Goal: Entertainment & Leisure: Consume media (video, audio)

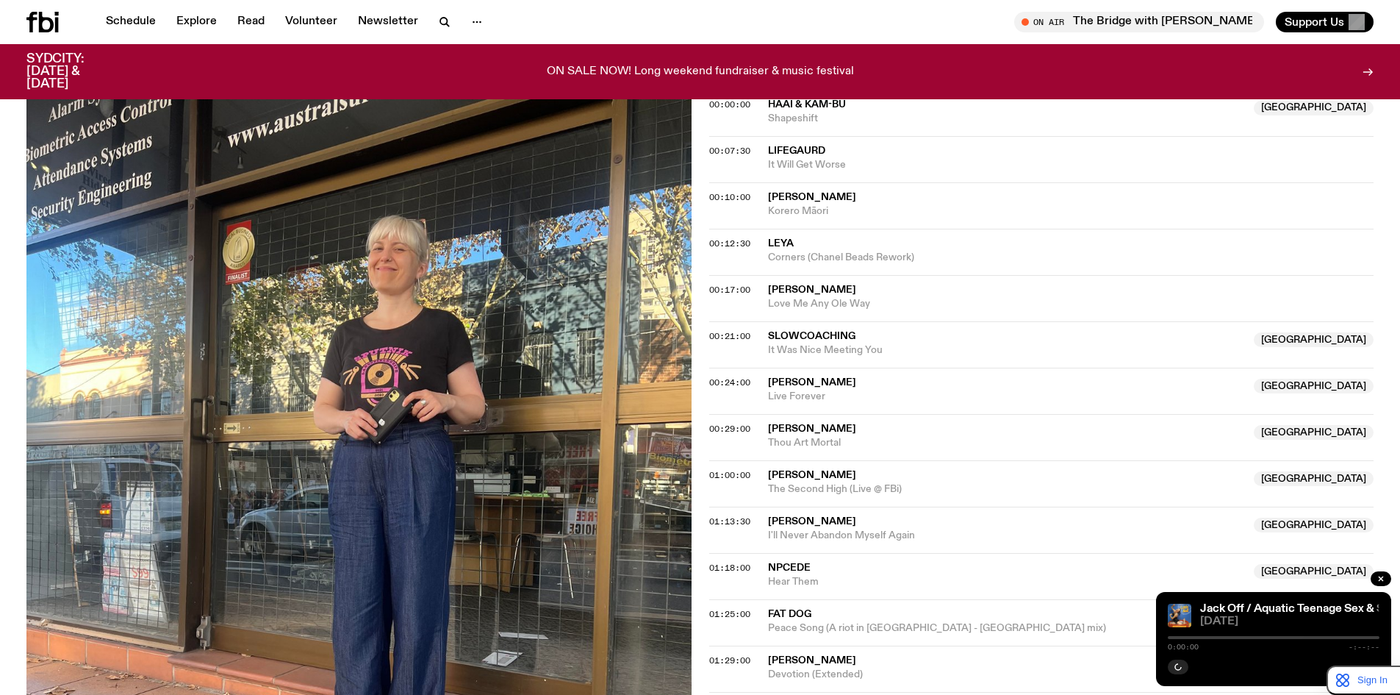
scroll to position [233, 0]
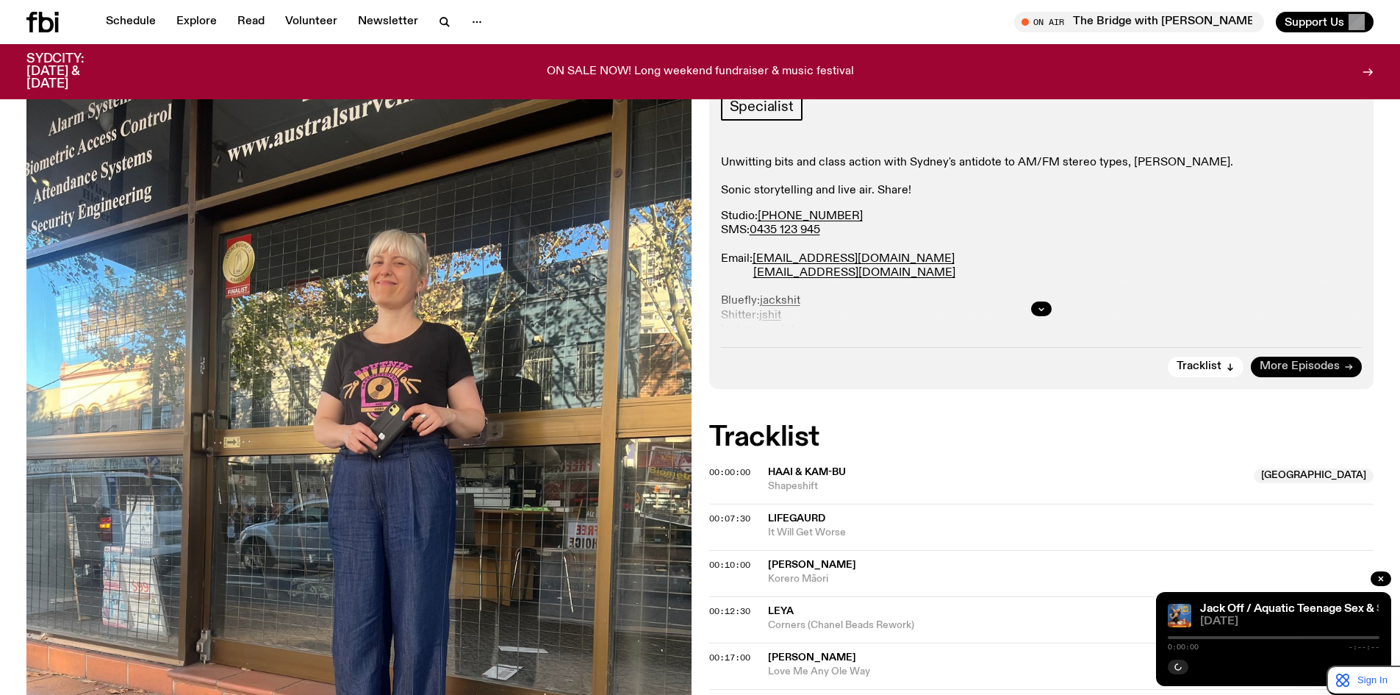
click at [1333, 365] on span "More Episodes" at bounding box center [1300, 366] width 80 height 11
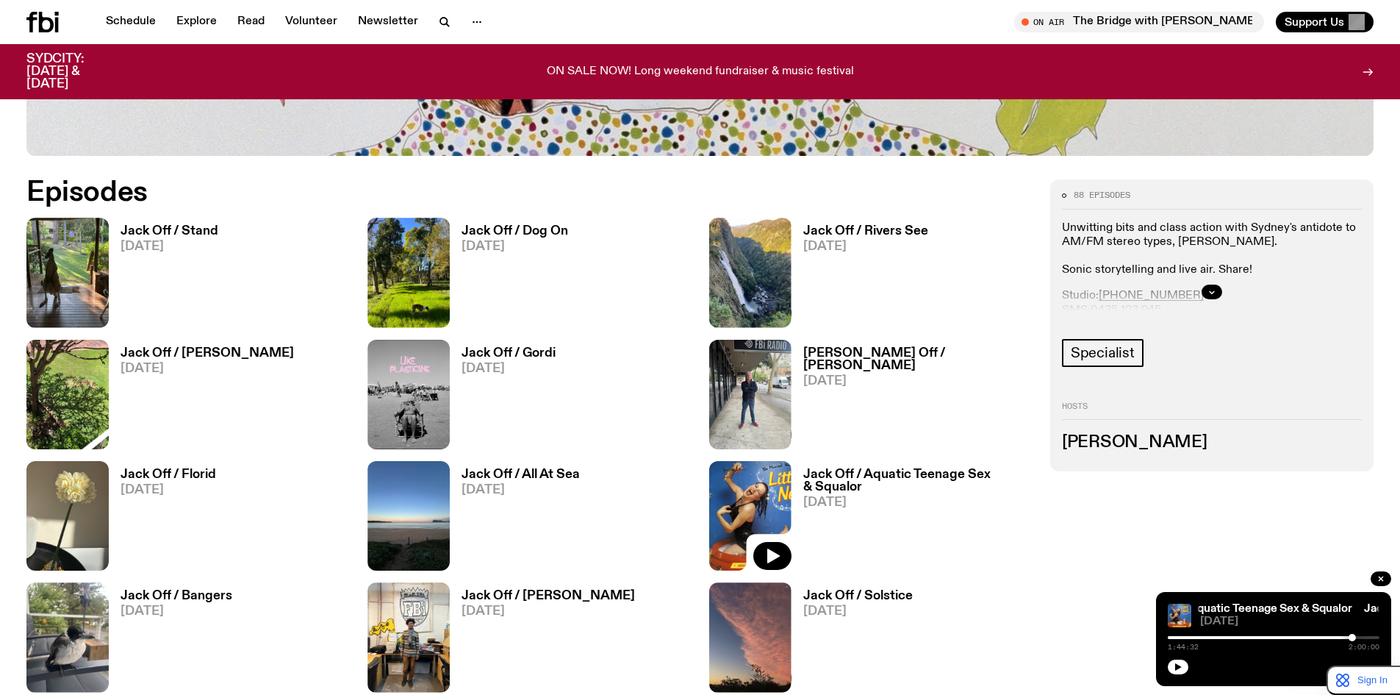
scroll to position [846, 0]
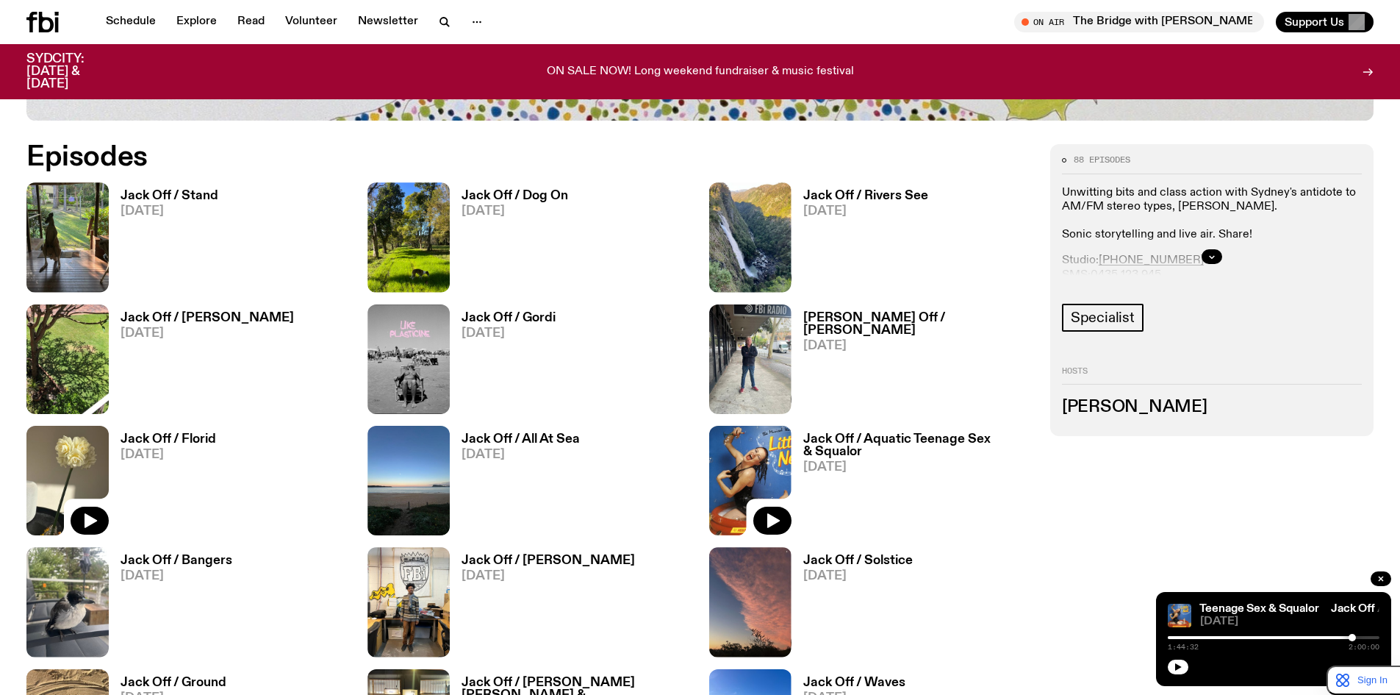
click at [85, 450] on img at bounding box center [67, 481] width 82 height 110
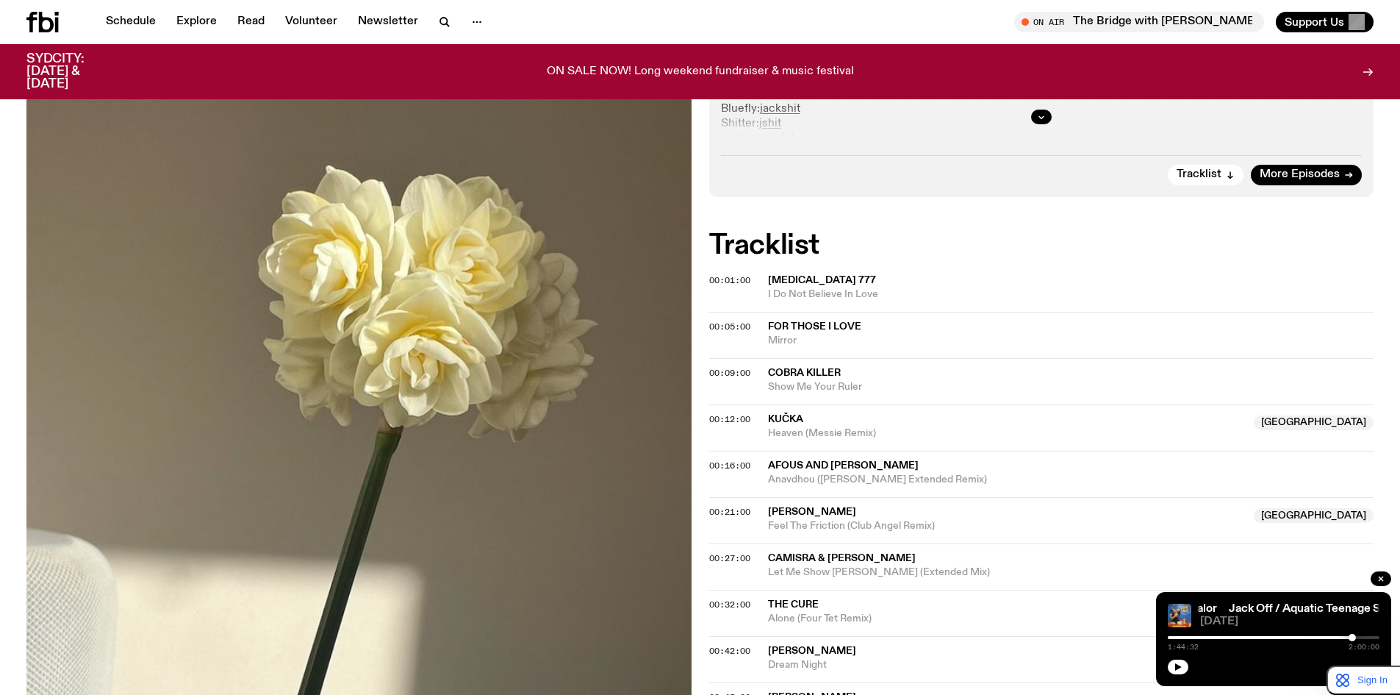
scroll to position [427, 0]
click at [740, 273] on span "00:01:00" at bounding box center [729, 278] width 41 height 12
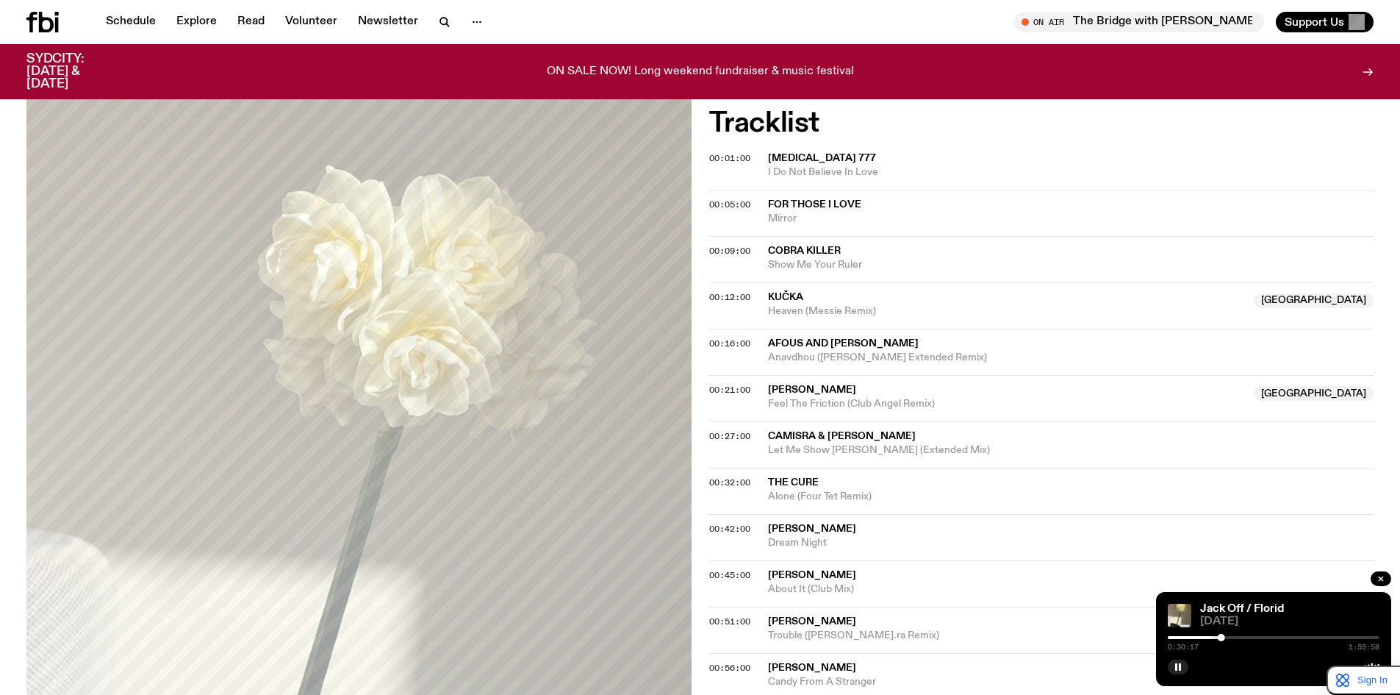
scroll to position [672, 0]
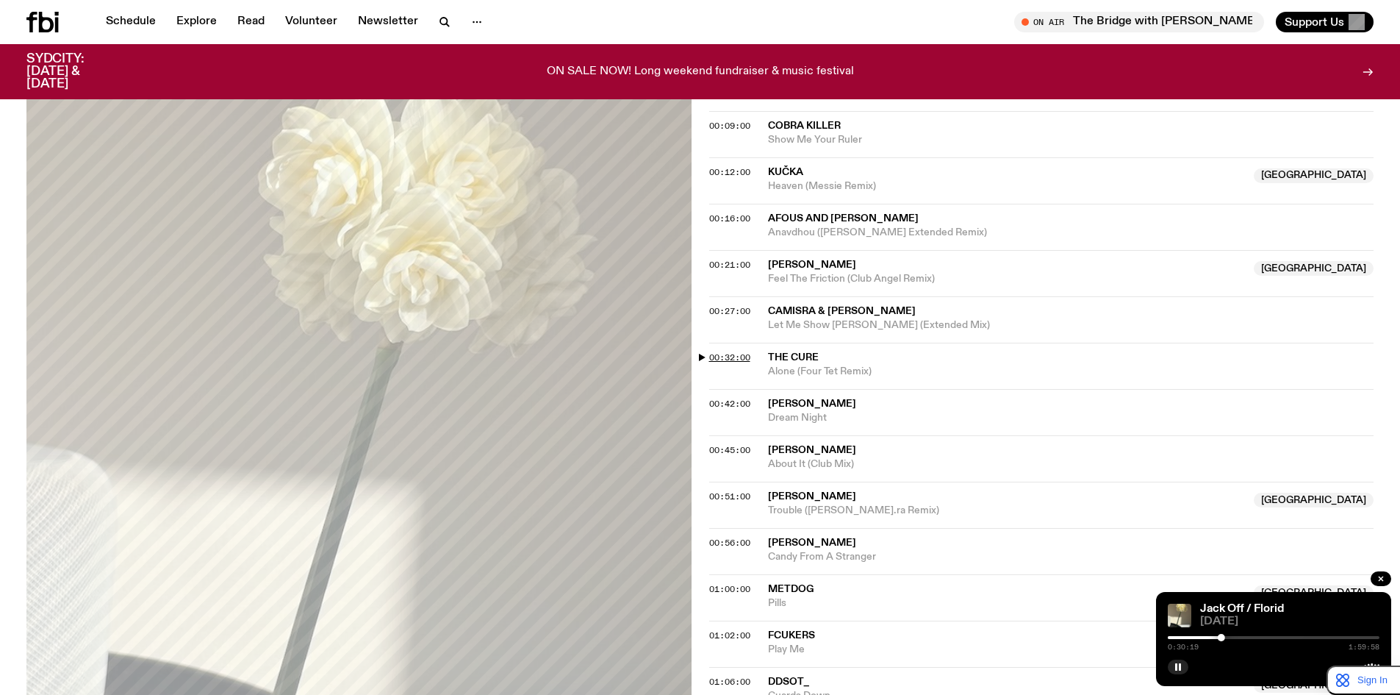
click at [741, 354] on span "00:32:00" at bounding box center [729, 357] width 41 height 12
click at [738, 405] on span "00:42:00" at bounding box center [729, 404] width 41 height 12
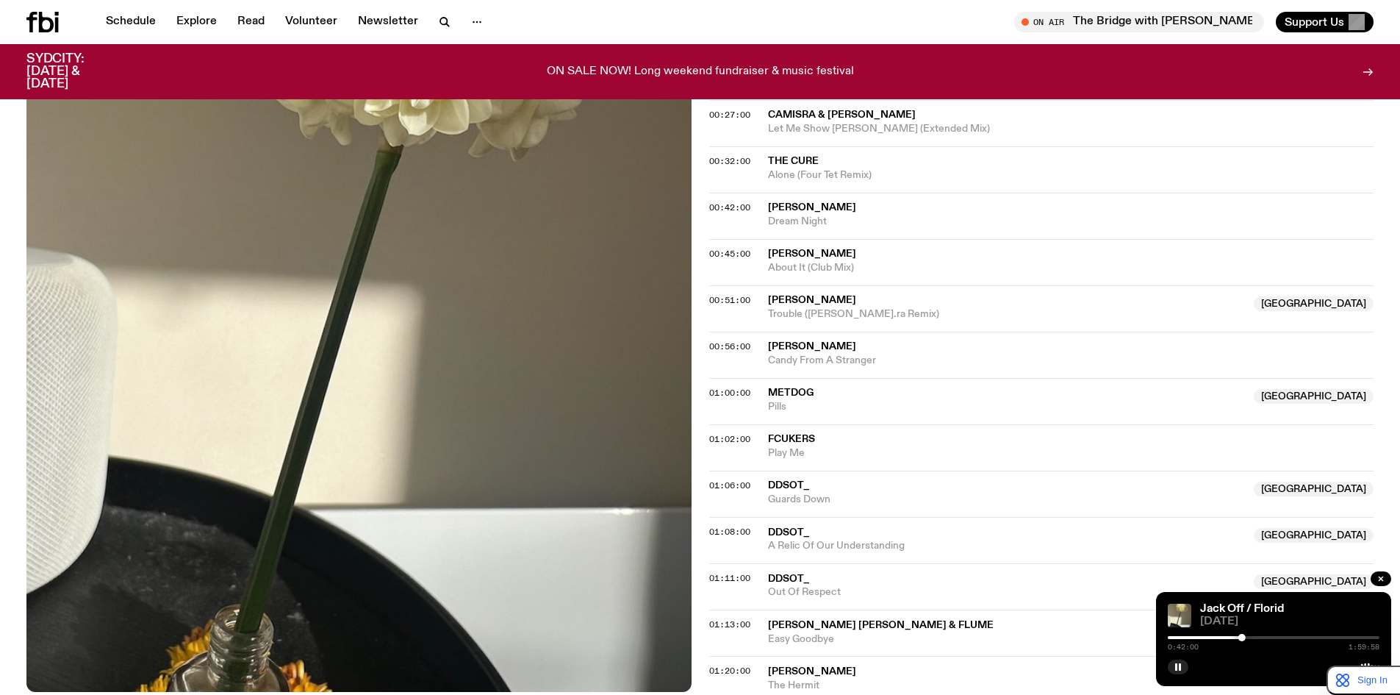
scroll to position [917, 0]
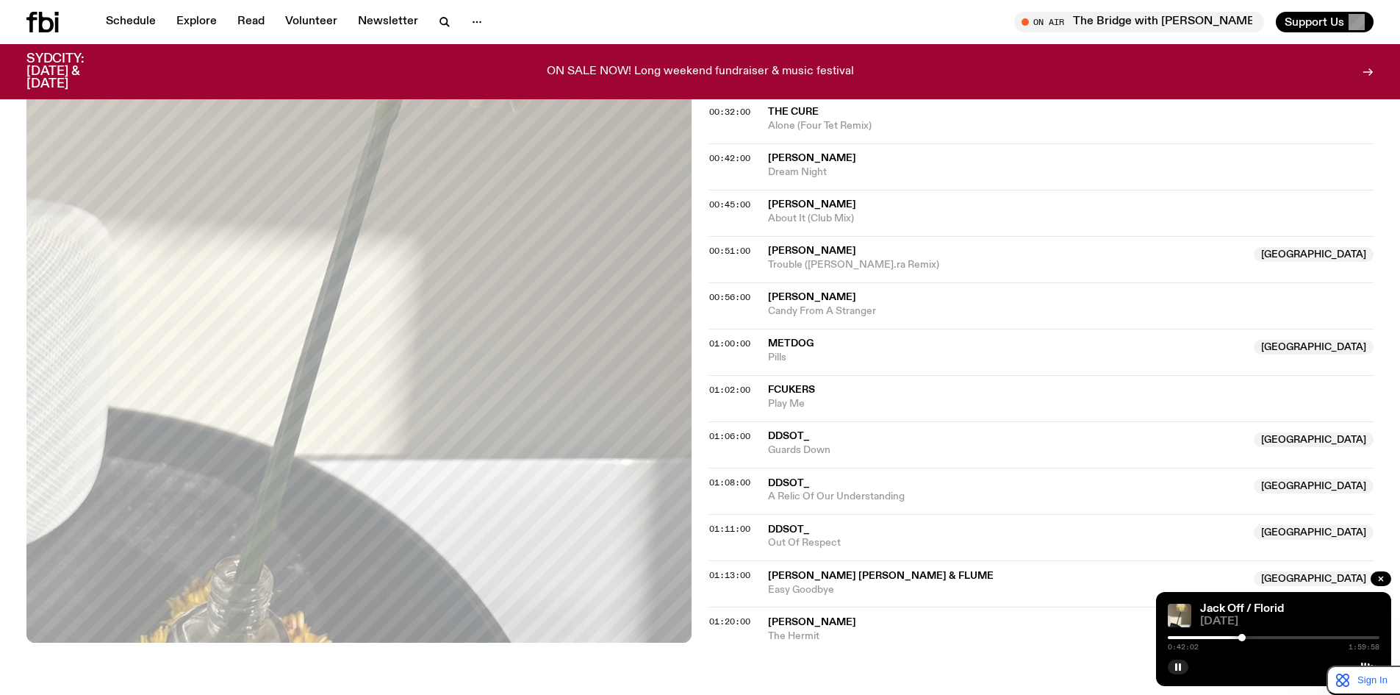
click at [1261, 636] on div at bounding box center [1274, 637] width 212 height 3
click at [736, 162] on span "00:42:00" at bounding box center [729, 158] width 41 height 12
